Goal: Information Seeking & Learning: Understand process/instructions

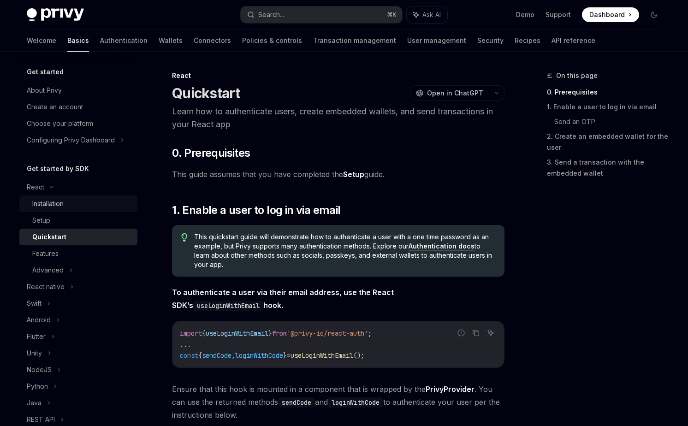
click at [44, 204] on div "Installation" at bounding box center [47, 203] width 31 height 11
type textarea "*"
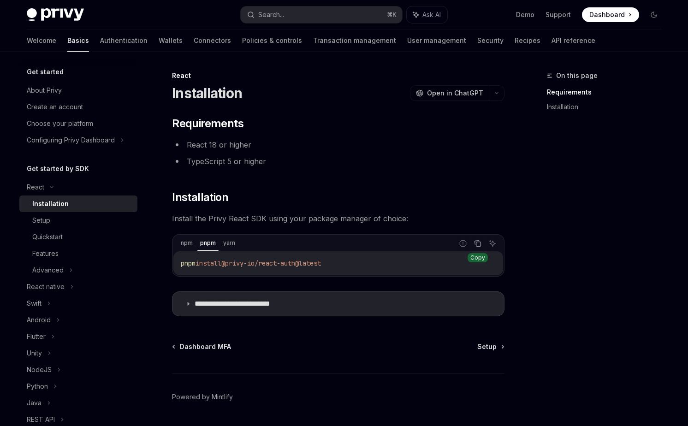
click at [478, 245] on icon "Copy the contents from the code block" at bounding box center [477, 243] width 7 height 7
click at [62, 220] on div "Setup" at bounding box center [82, 220] width 100 height 11
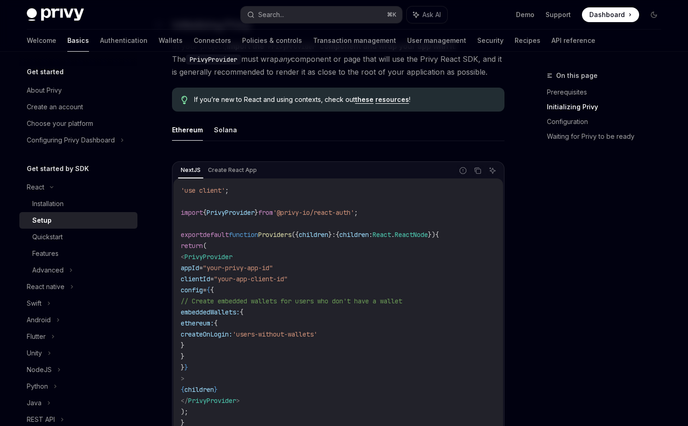
scroll to position [230, 0]
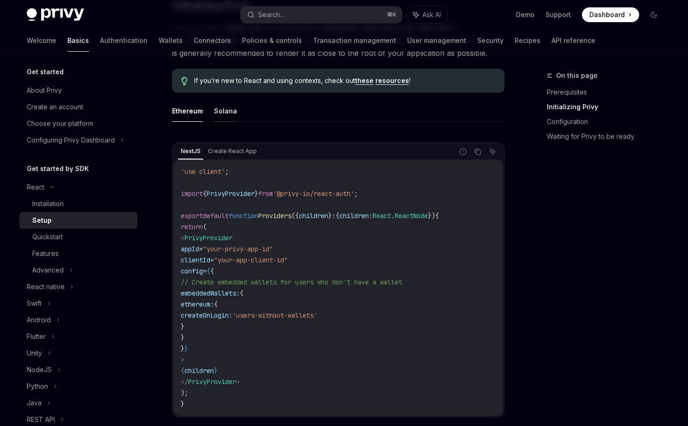
click at [221, 111] on button "Solana" at bounding box center [225, 111] width 23 height 22
click at [178, 111] on button "Ethereum" at bounding box center [187, 111] width 31 height 22
click at [220, 112] on button "Solana" at bounding box center [225, 111] width 23 height 22
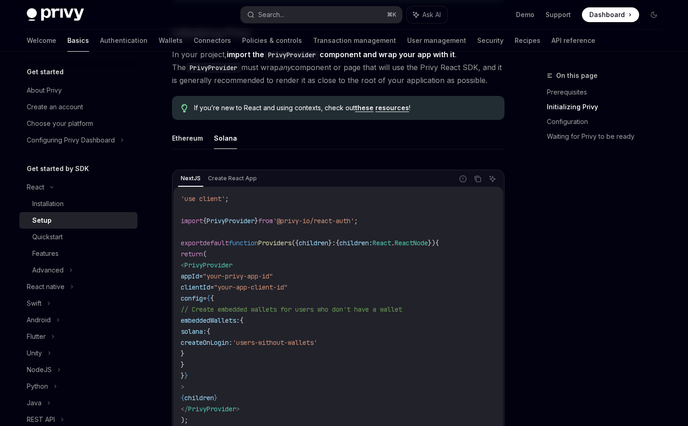
scroll to position [206, 0]
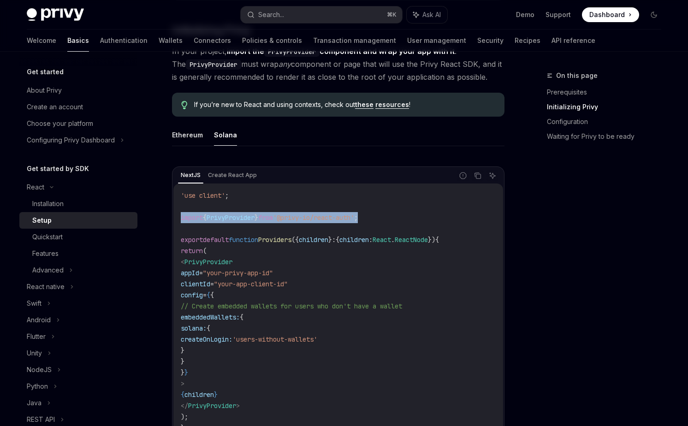
drag, startPoint x: 383, startPoint y: 217, endPoint x: 179, endPoint y: 213, distance: 204.0
click at [179, 213] on div "'use client' ; import { PrivyProvider } from '@privy-io/react-auth' ; export de…" at bounding box center [338, 312] width 330 height 257
copy span "import { PrivyProvider } from '@privy-io/react-auth' ;"
click at [289, 290] on code "'use client' ; import { PrivyProvider } from '@privy-io/react-auth' ; export de…" at bounding box center [338, 312] width 315 height 244
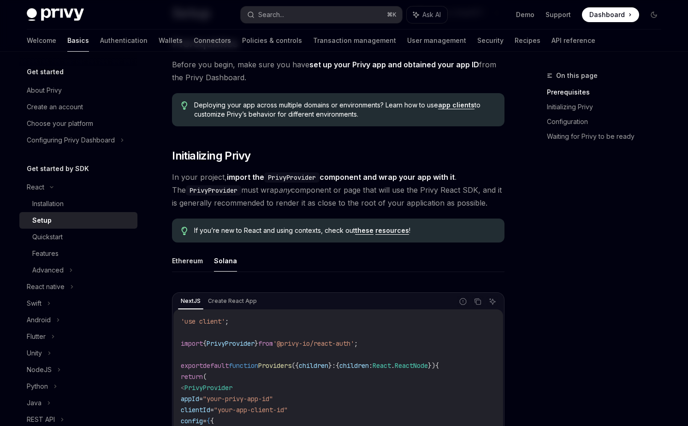
scroll to position [49, 0]
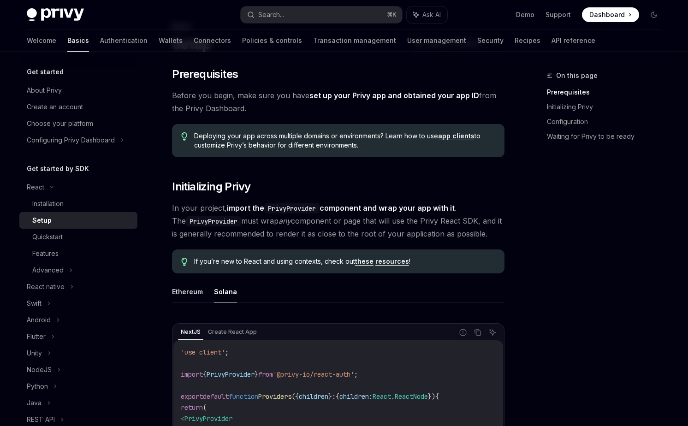
click at [455, 137] on link "app clients" at bounding box center [456, 136] width 36 height 8
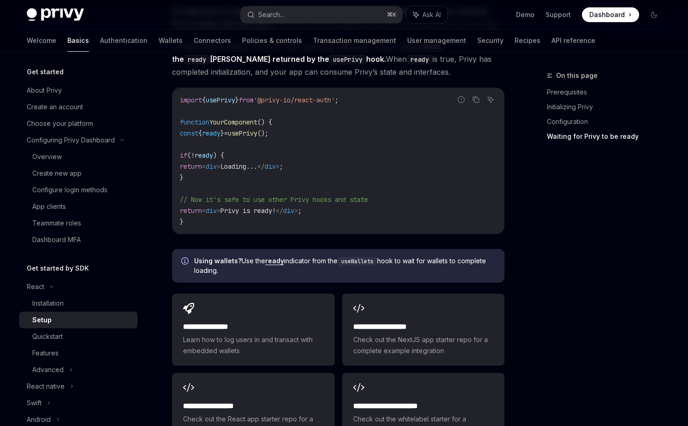
scroll to position [1040, 0]
click at [57, 335] on div "Quickstart" at bounding box center [47, 336] width 30 height 11
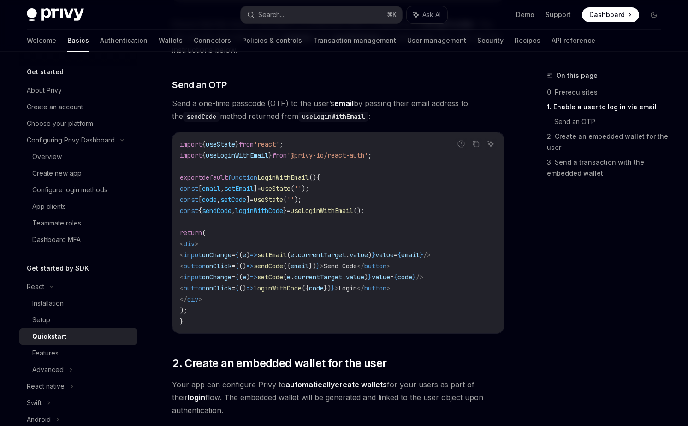
scroll to position [356, 0]
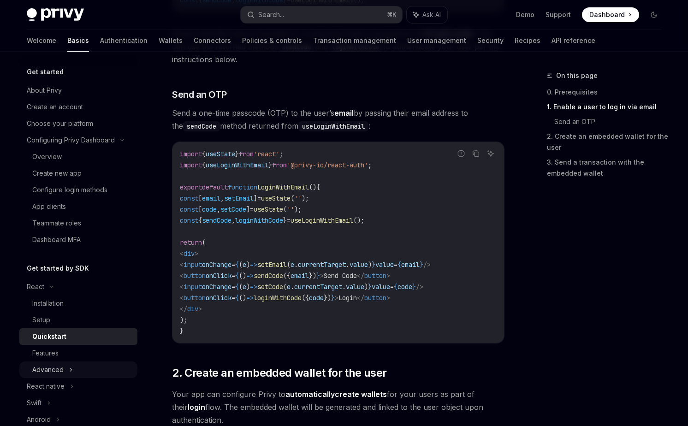
click at [57, 369] on div "Advanced" at bounding box center [47, 370] width 31 height 11
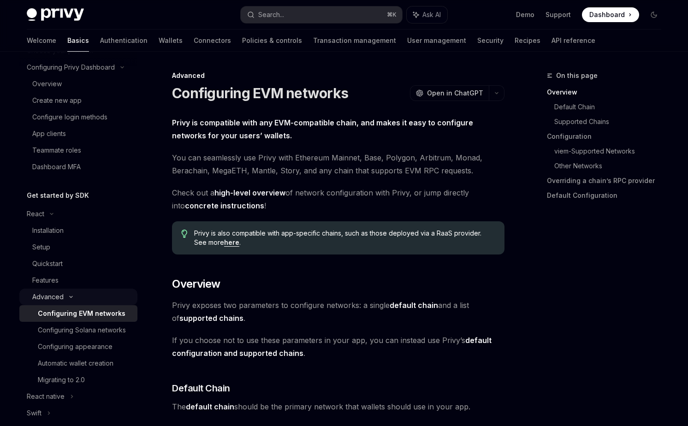
scroll to position [76, 0]
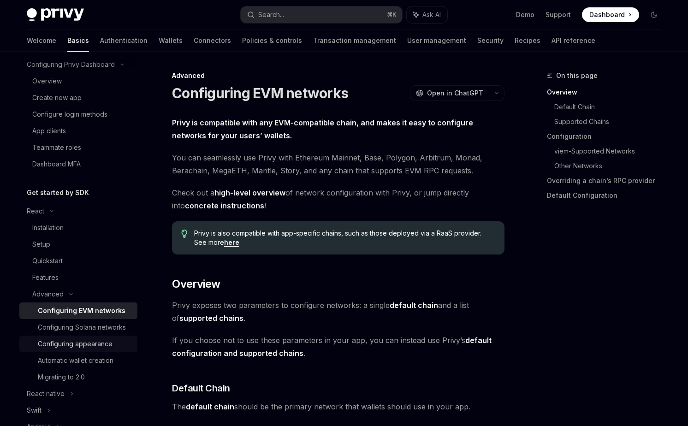
click at [67, 346] on div "Configuring appearance" at bounding box center [75, 344] width 75 height 11
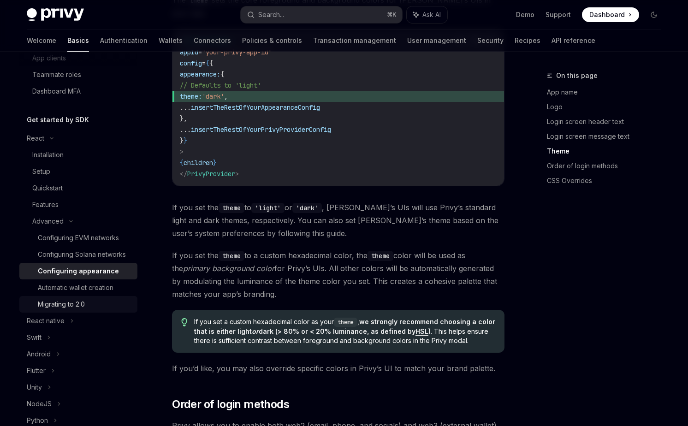
scroll to position [147, 0]
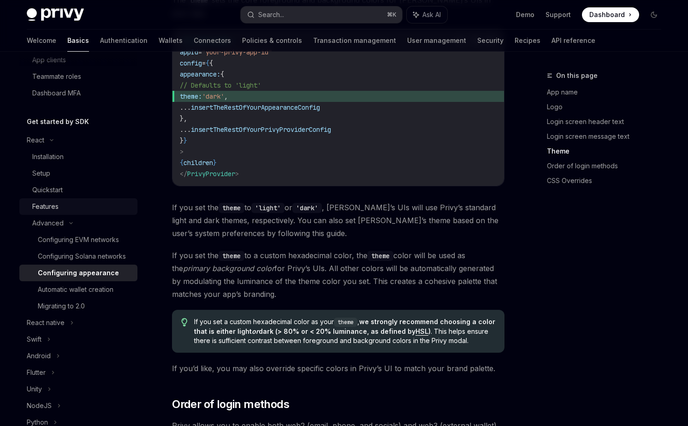
click at [57, 208] on div "Features" at bounding box center [45, 206] width 26 height 11
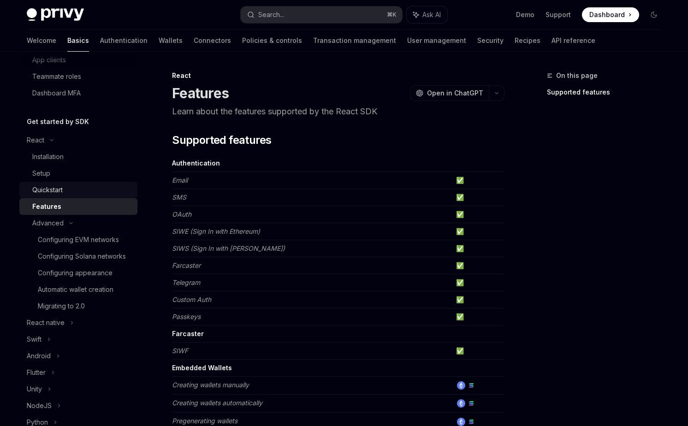
click at [59, 194] on div "Quickstart" at bounding box center [47, 190] width 30 height 11
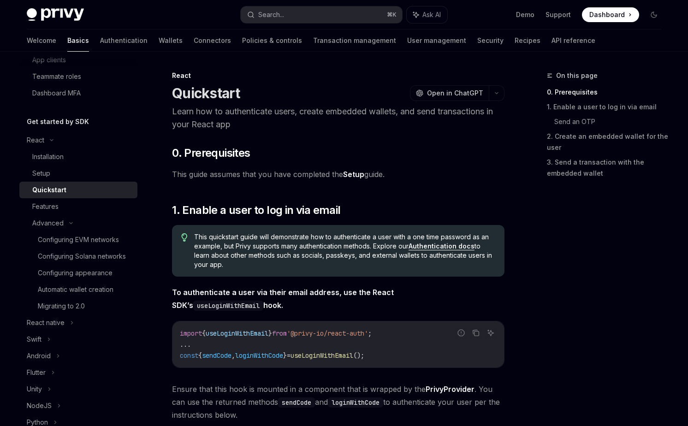
type textarea "*"
click at [497, 97] on button "button" at bounding box center [497, 93] width 16 height 16
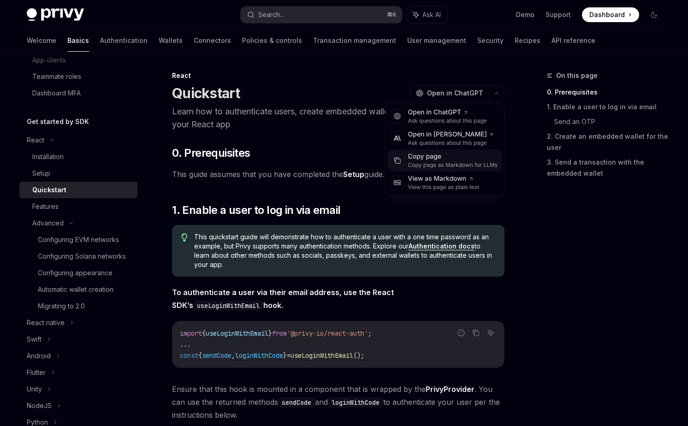
click at [459, 162] on div "Copy page as Markdown for LLMs" at bounding box center [453, 164] width 90 height 7
